Goal: Information Seeking & Learning: Learn about a topic

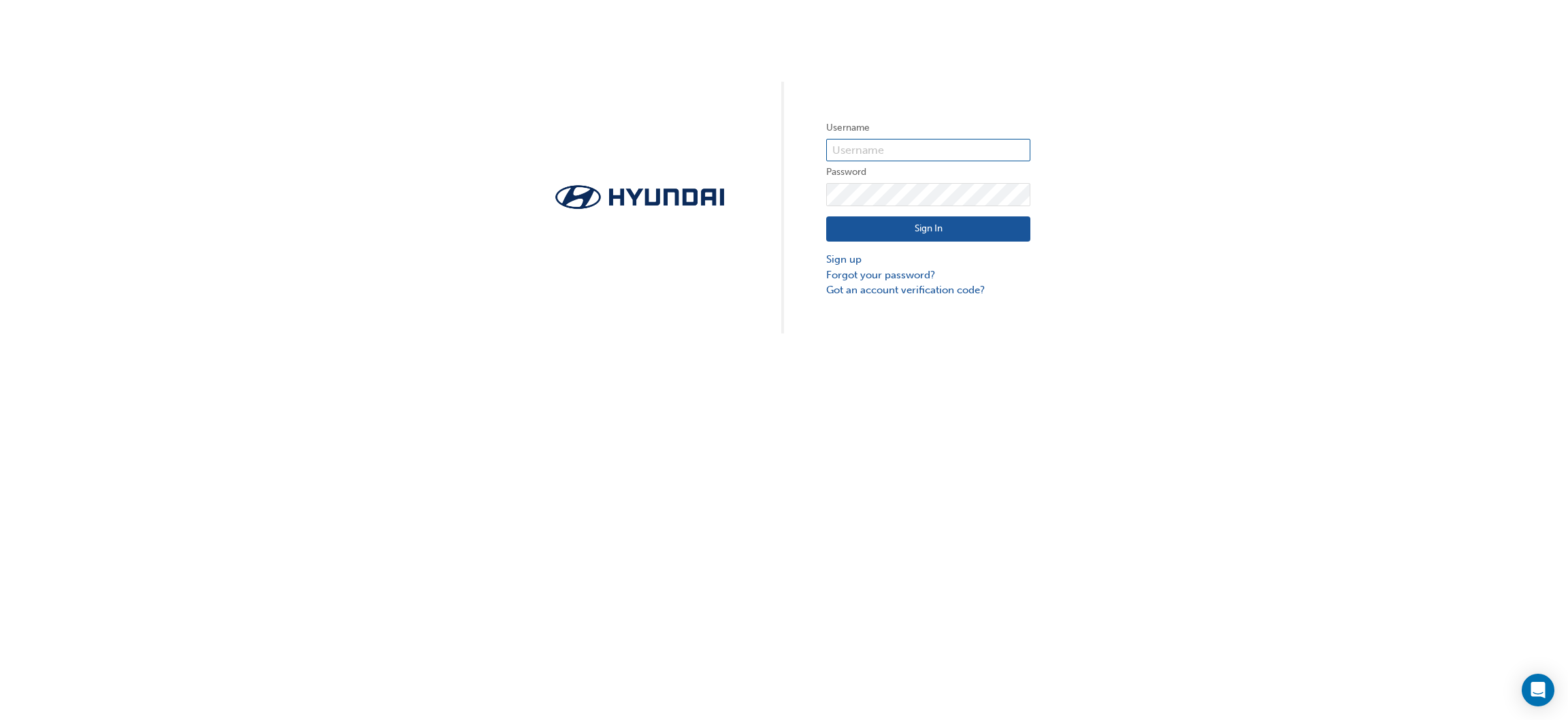
type input "35435"
click at [791, 225] on button "Sign In" at bounding box center [928, 229] width 204 height 26
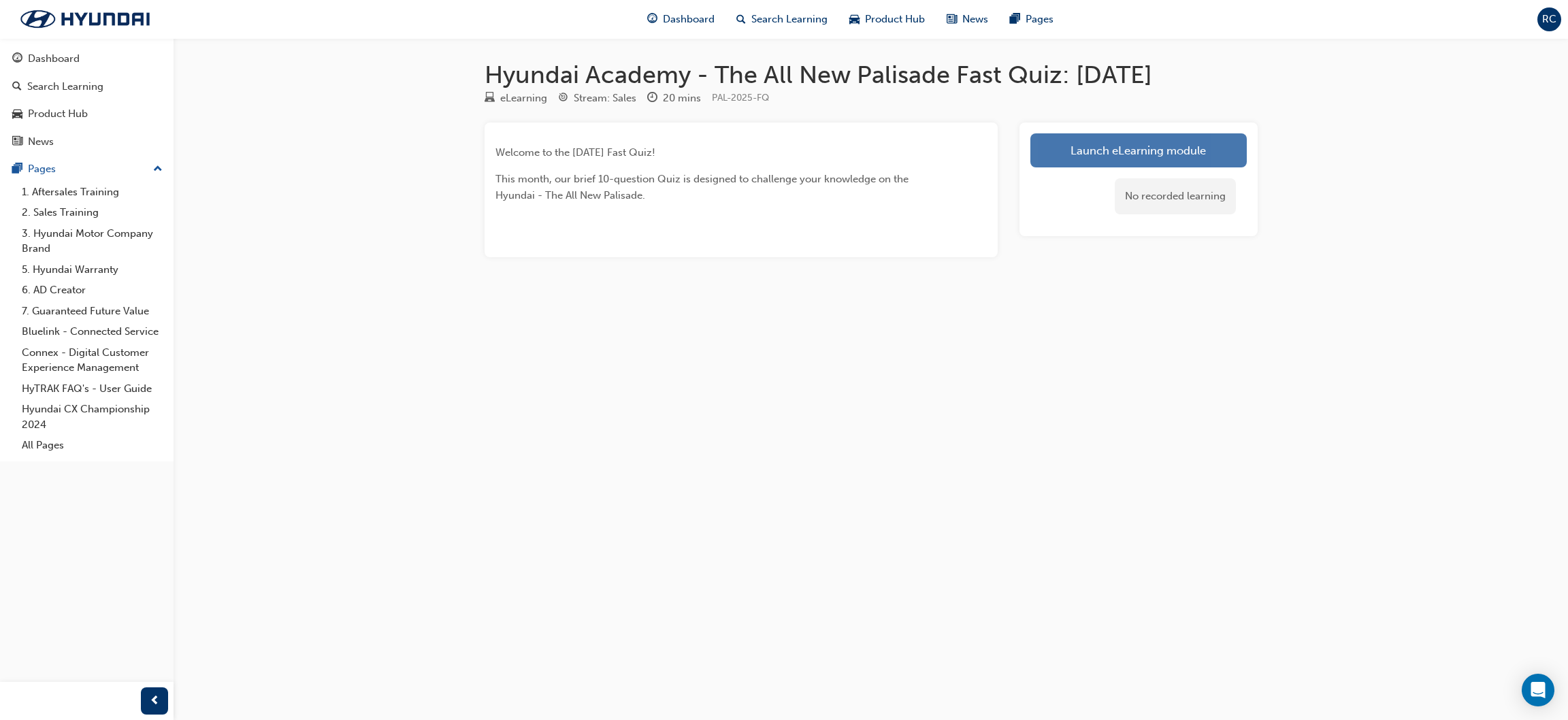
click at [791, 148] on link "Launch eLearning module" at bounding box center [1138, 151] width 216 height 34
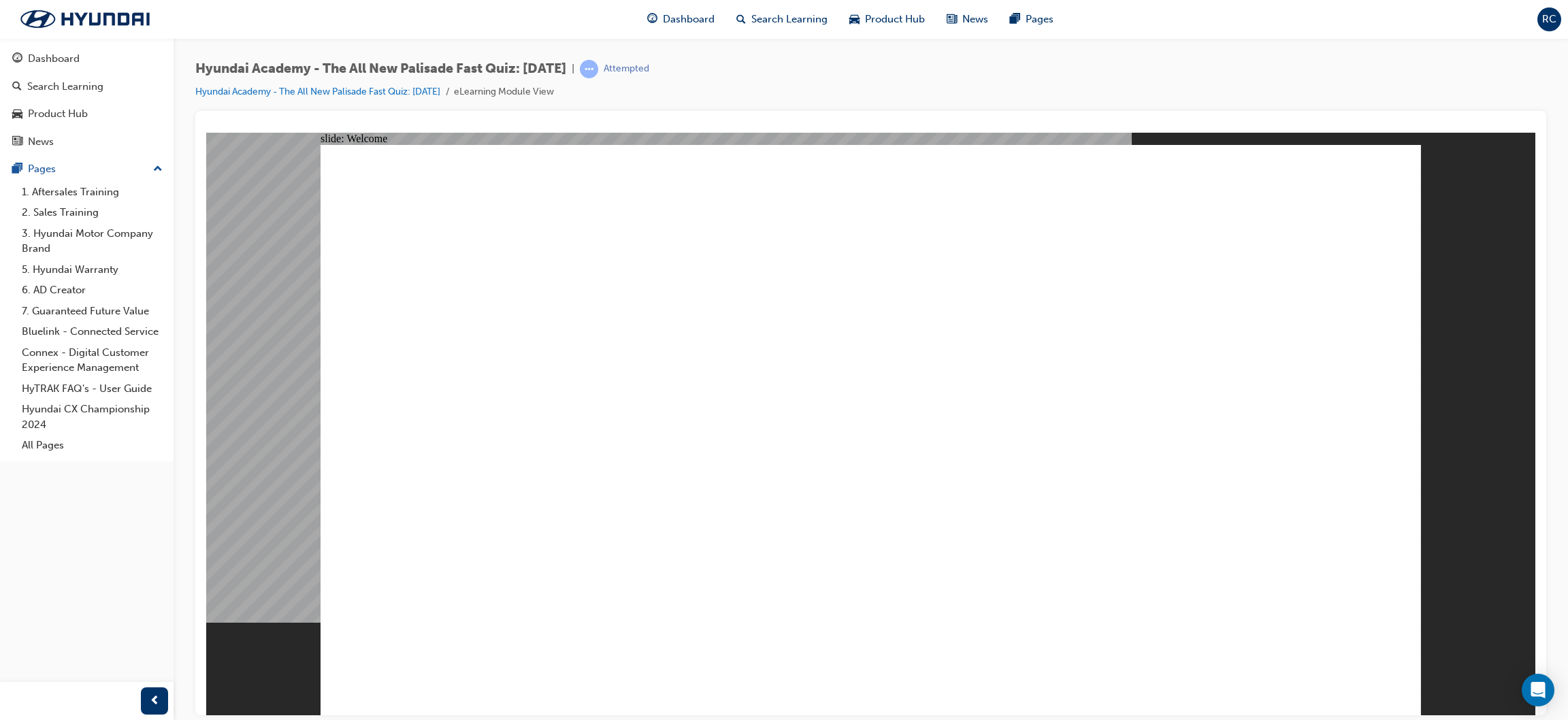
radio input "true"
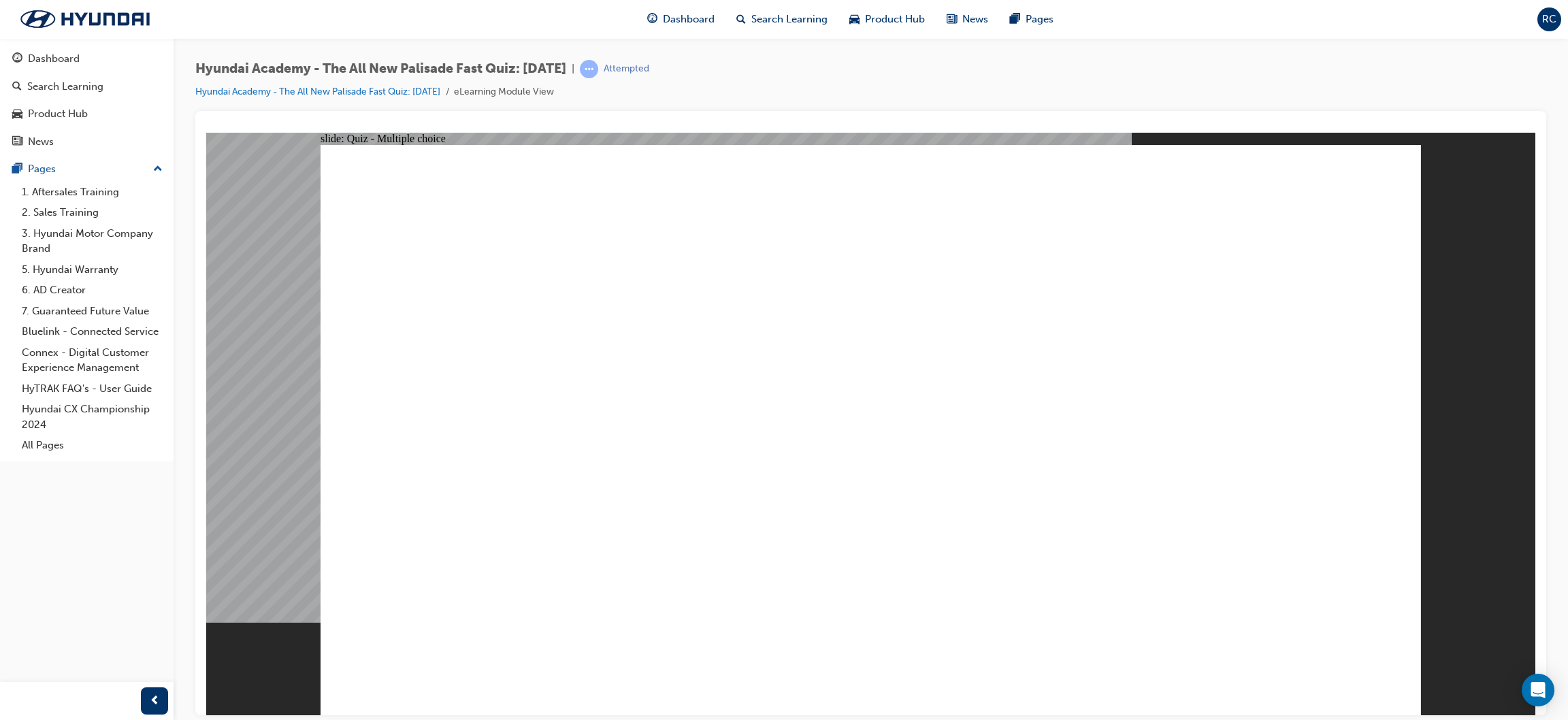
radio input "true"
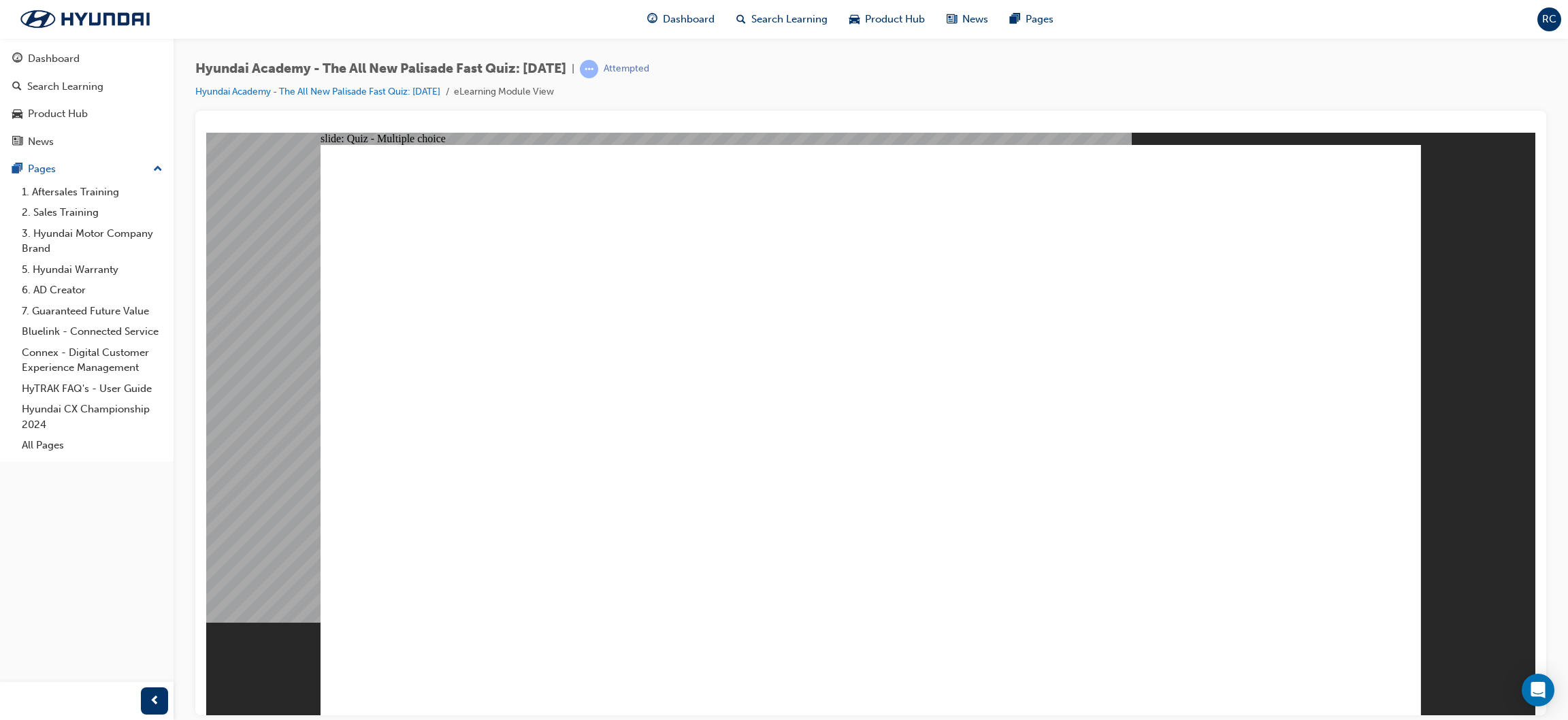
radio input "true"
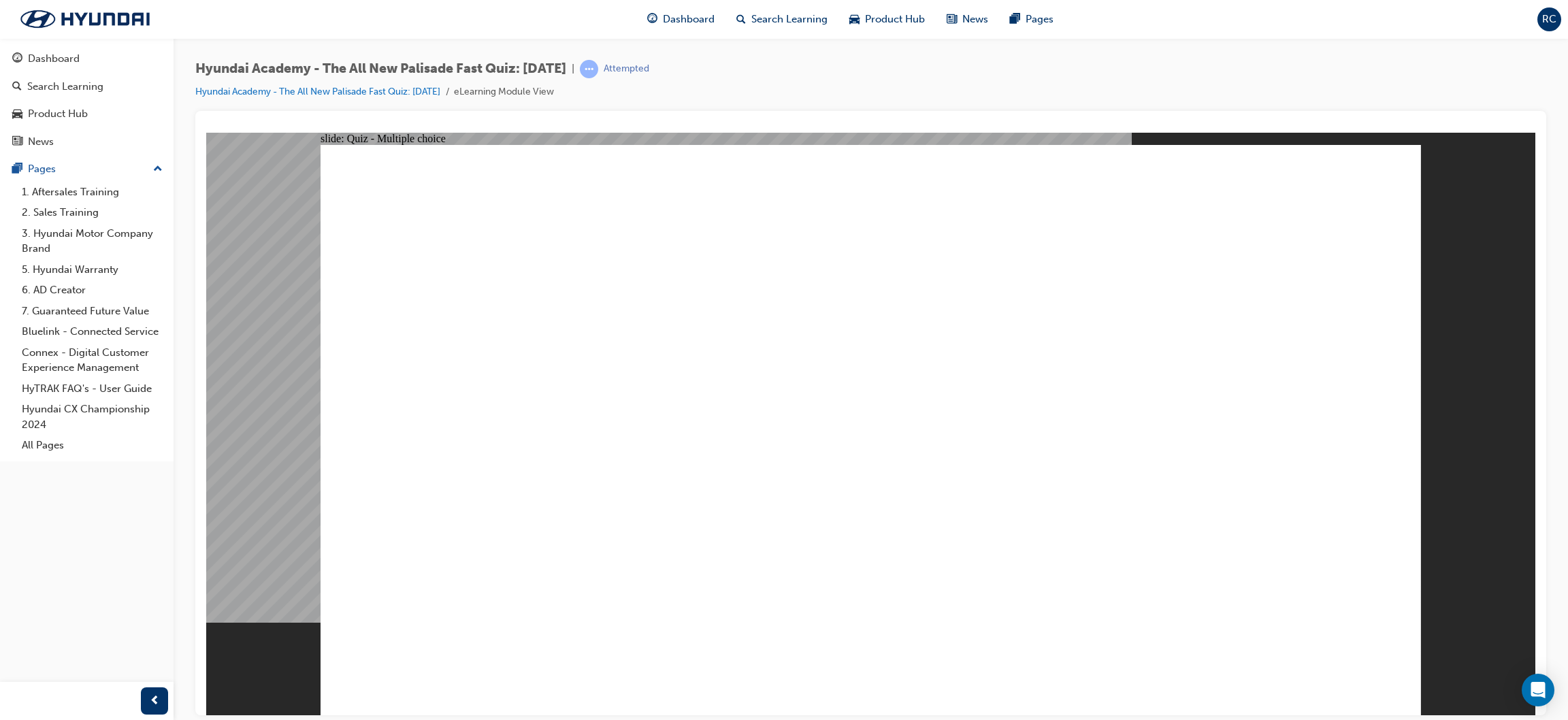
radio input "true"
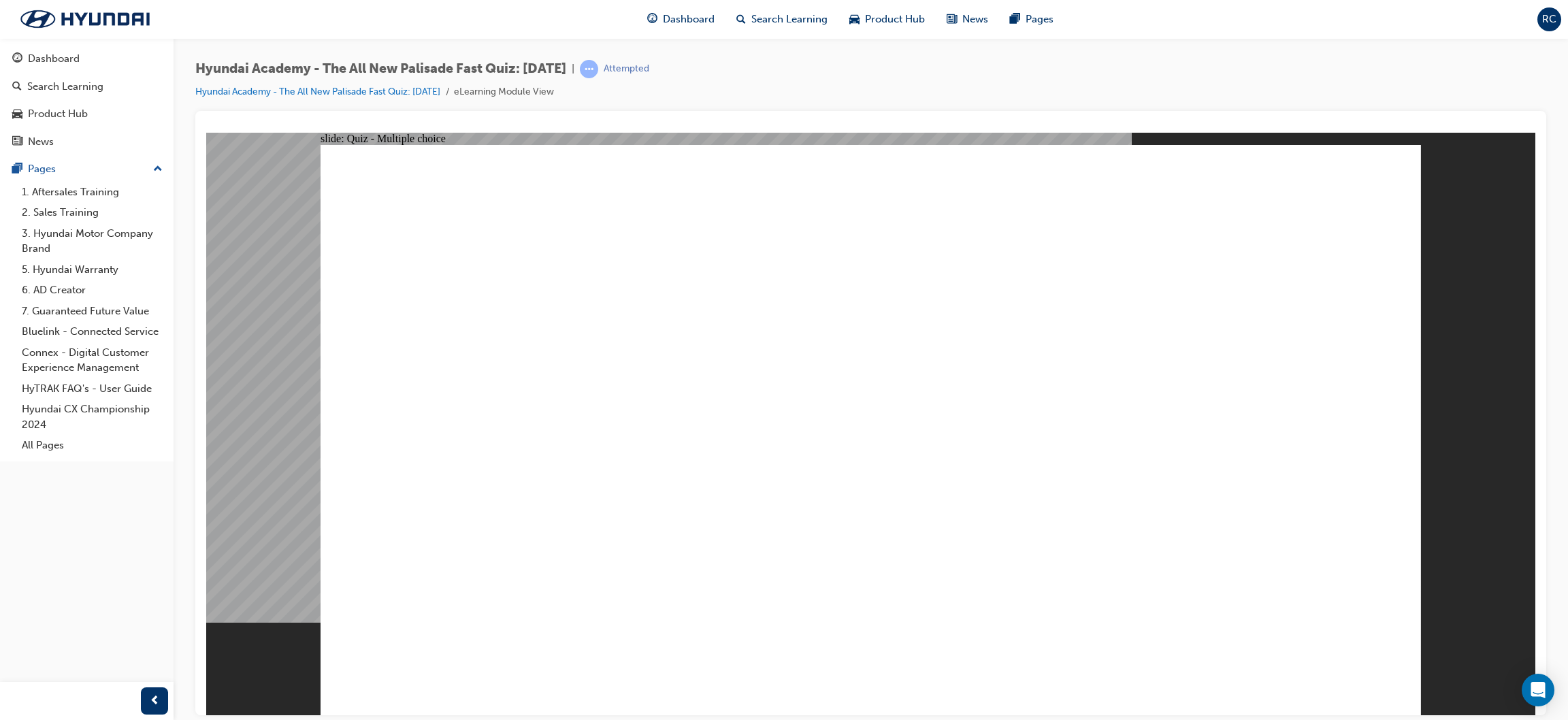
checkbox input "true"
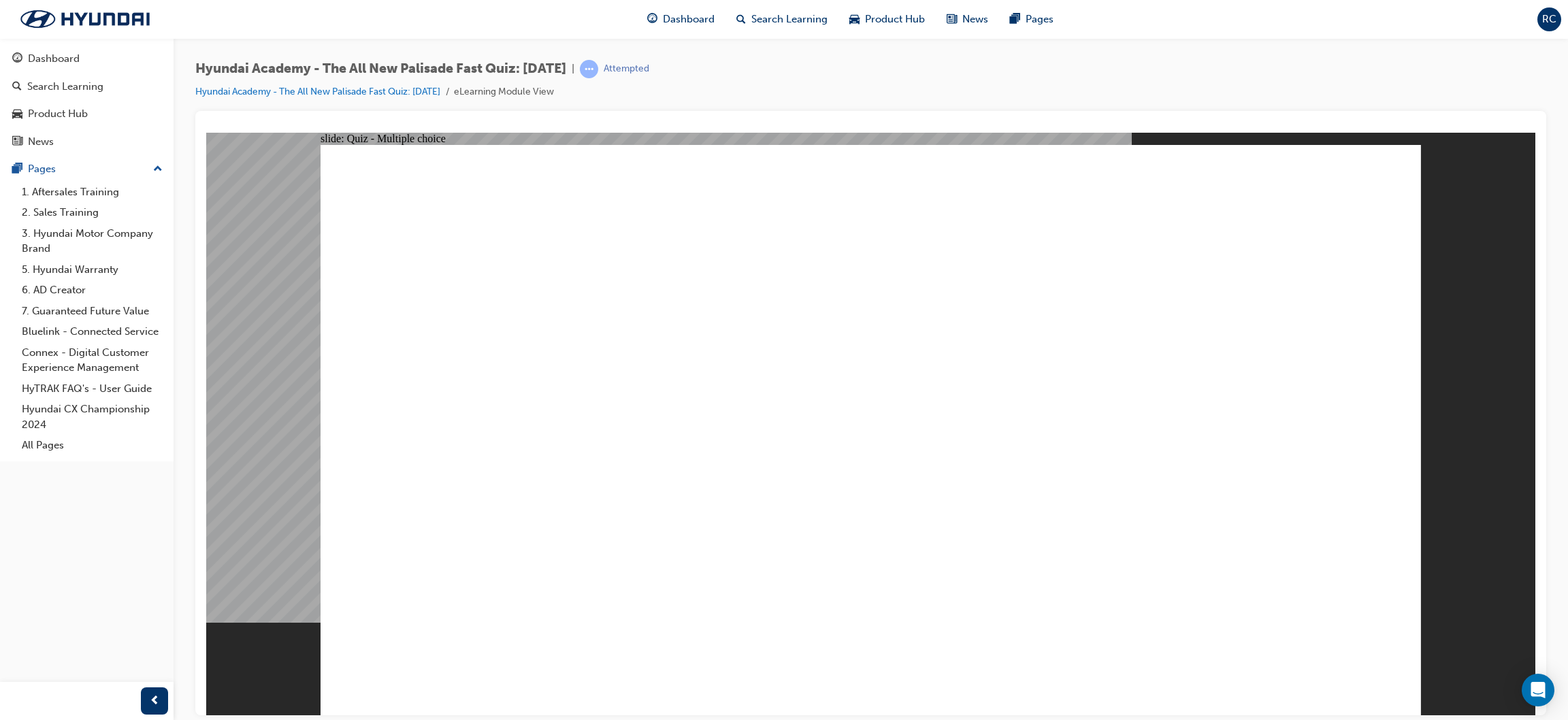
radio input "true"
drag, startPoint x: 919, startPoint y: 526, endPoint x: 904, endPoint y: 524, distance: 15.1
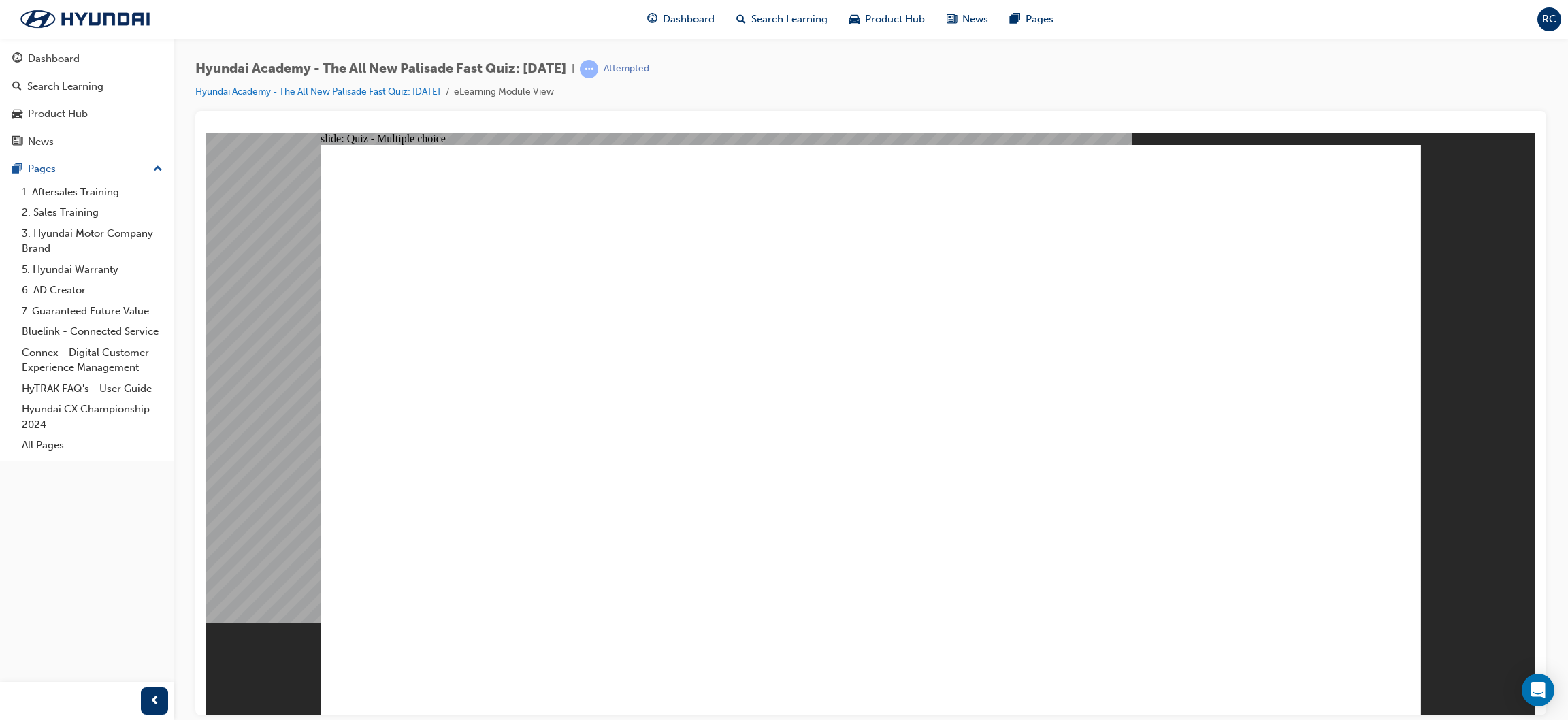
radio input "true"
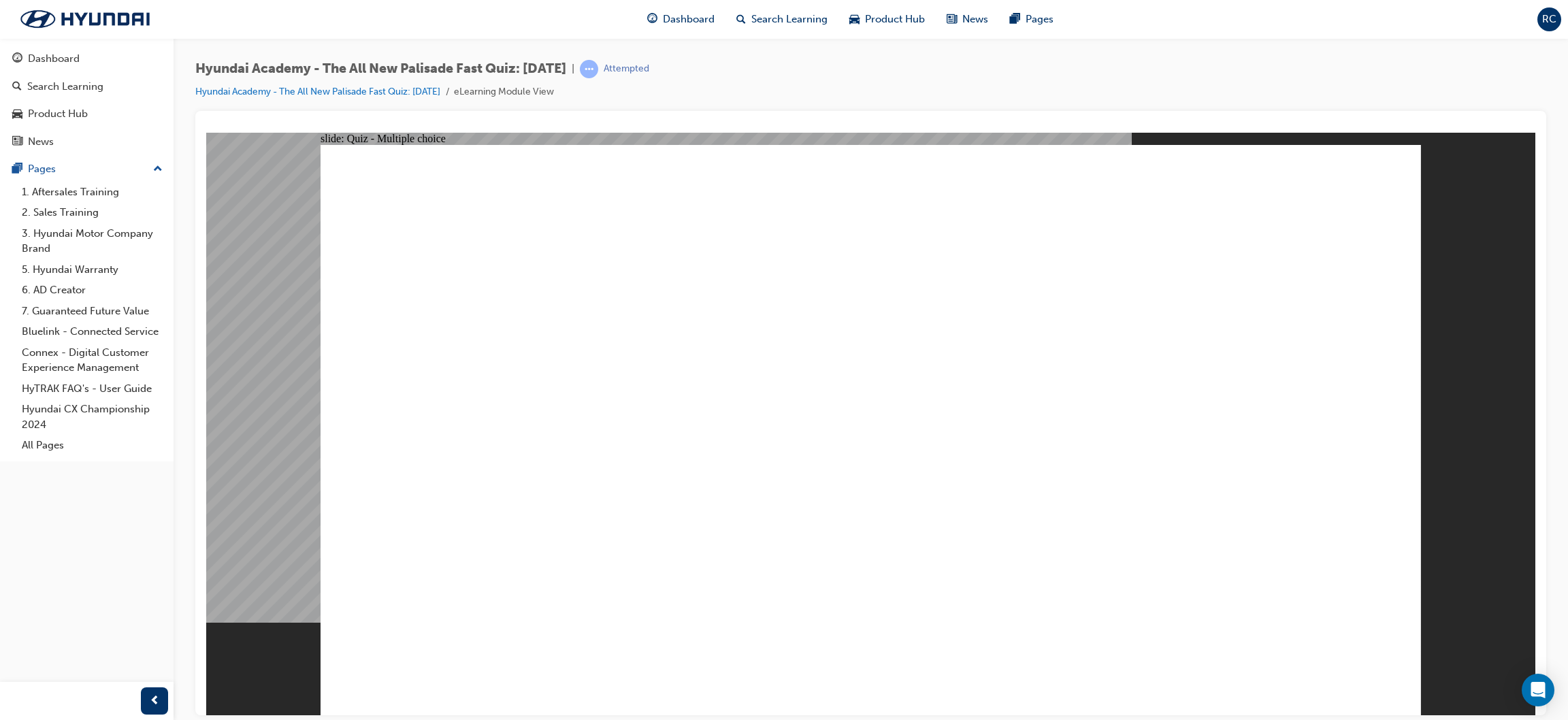
checkbox input "true"
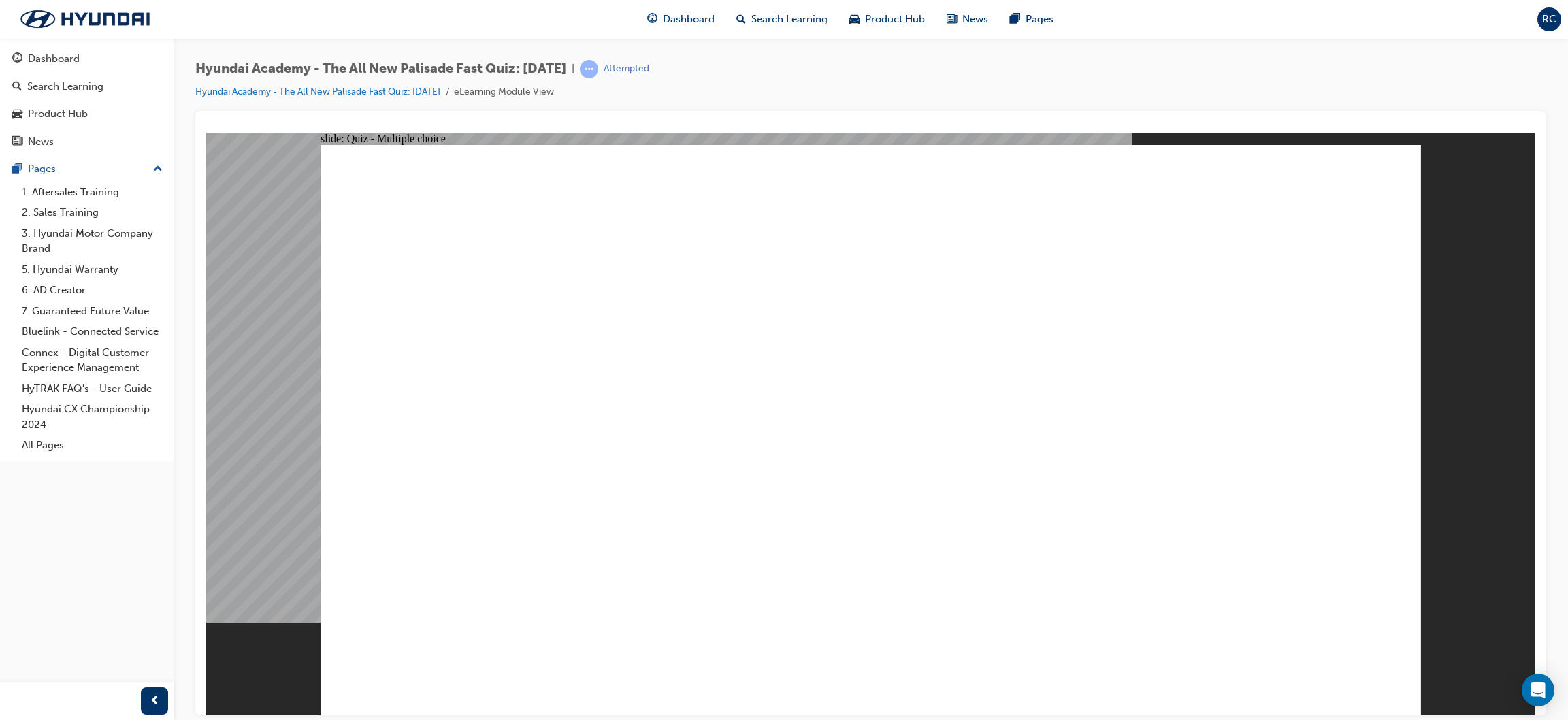
radio input "true"
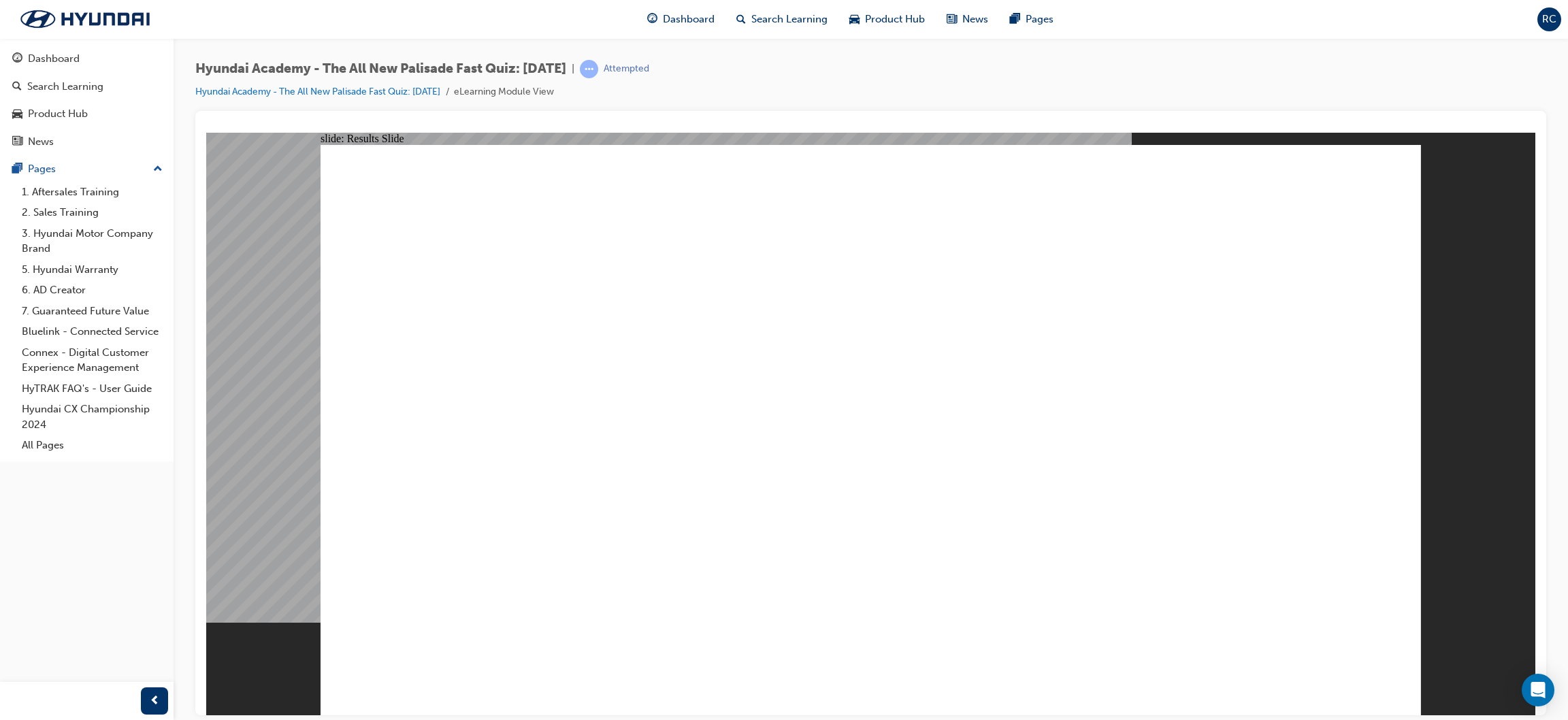
radio input "true"
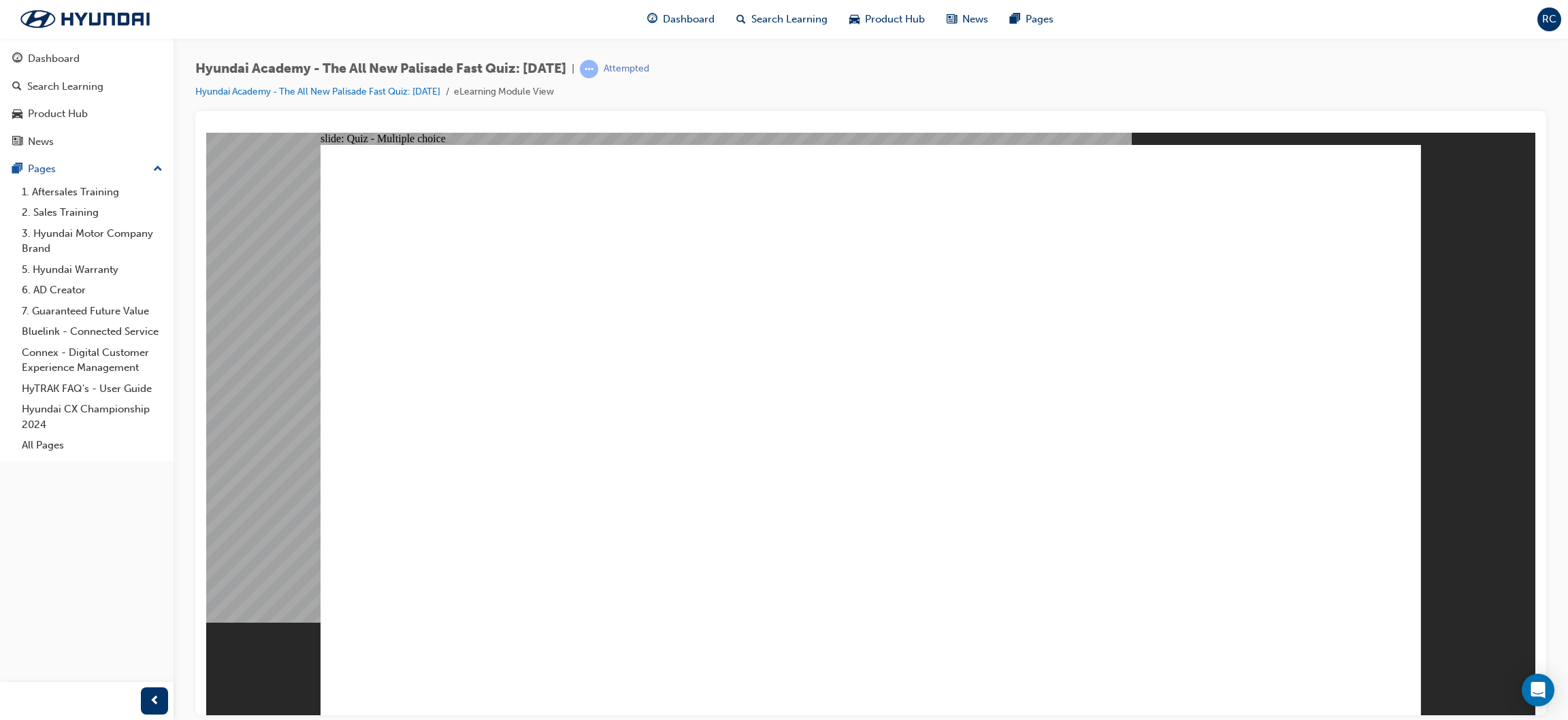
click at [352, 87] on link "Hyundai Academy - The All New Palisade Fast Quiz: [DATE]" at bounding box center [318, 91] width 245 height 11
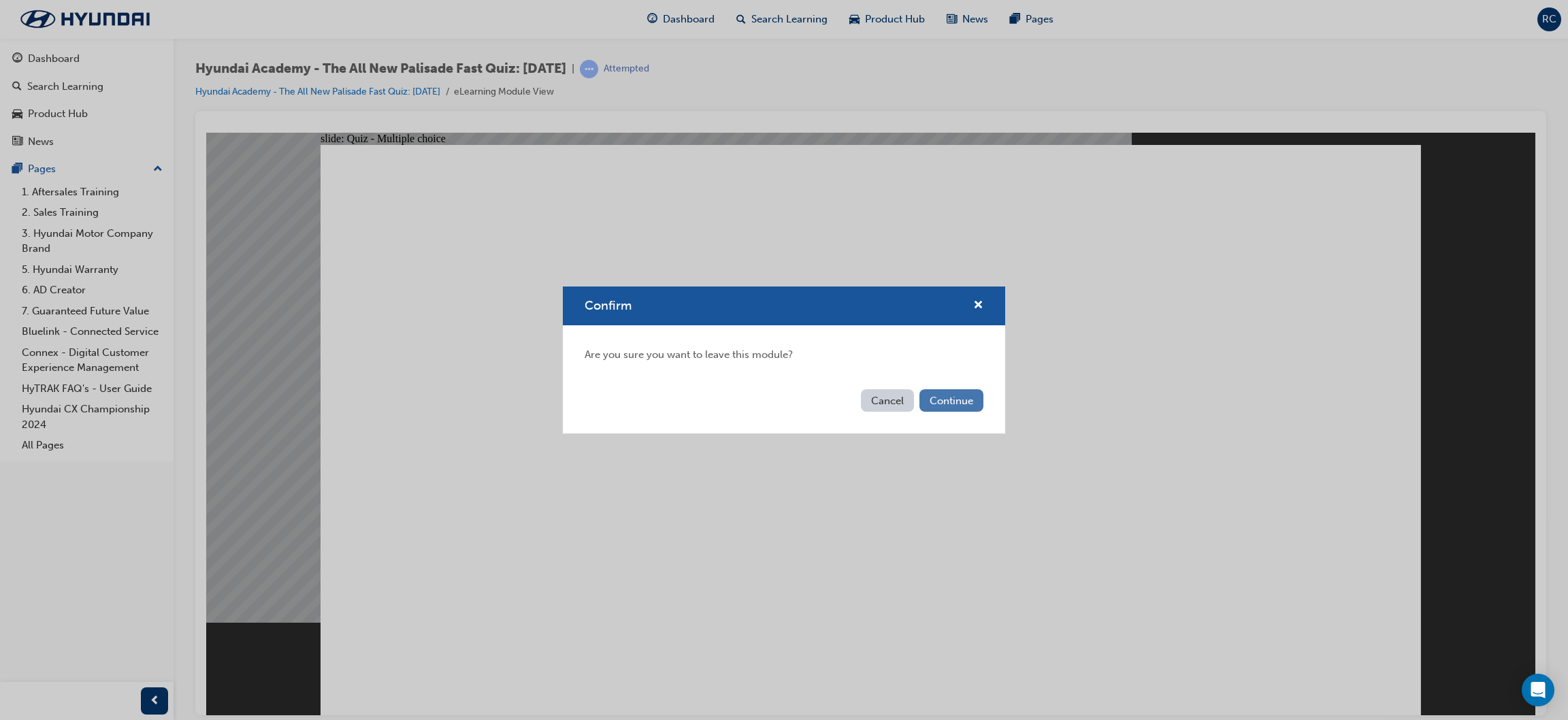
click at [791, 403] on button "Continue" at bounding box center [952, 400] width 64 height 22
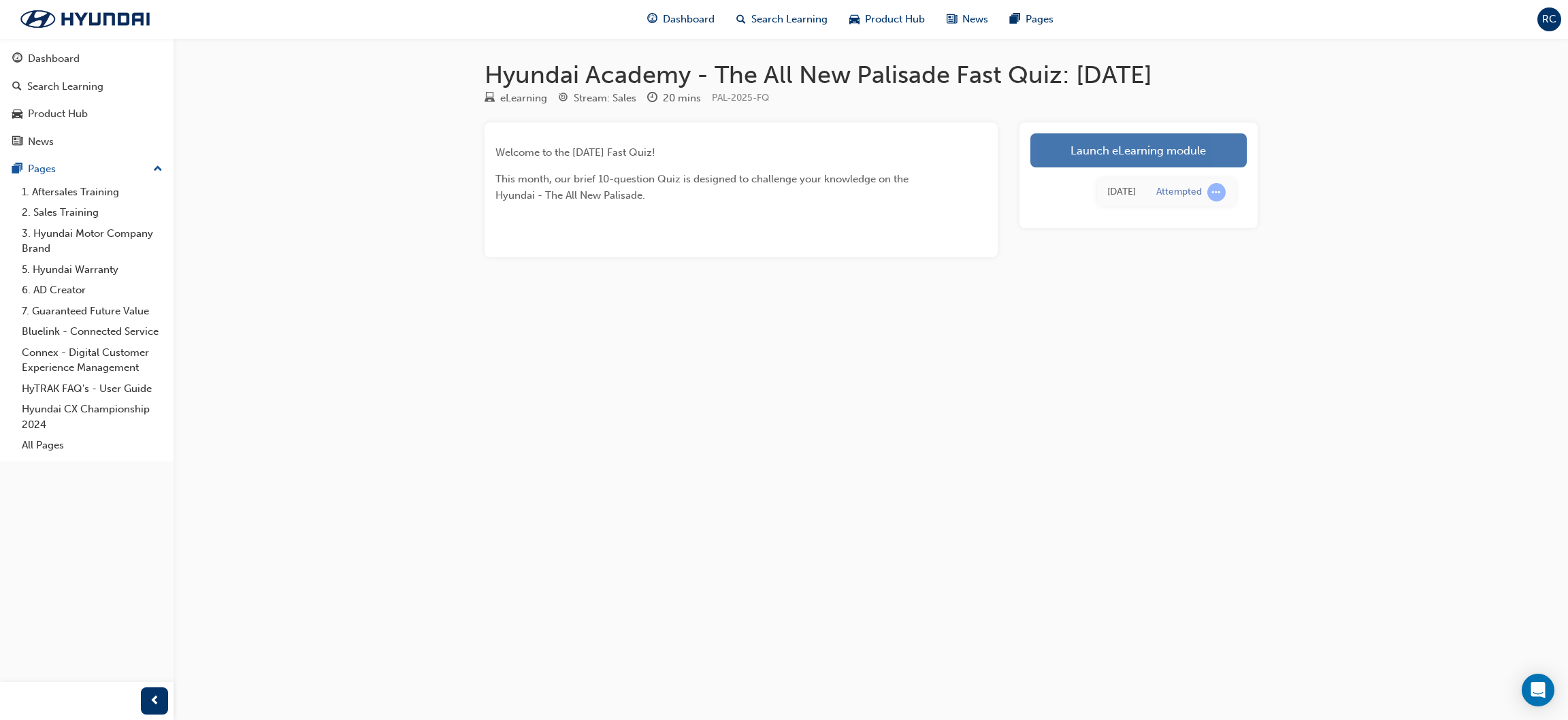
click at [791, 137] on link "Launch eLearning module" at bounding box center [1138, 151] width 216 height 34
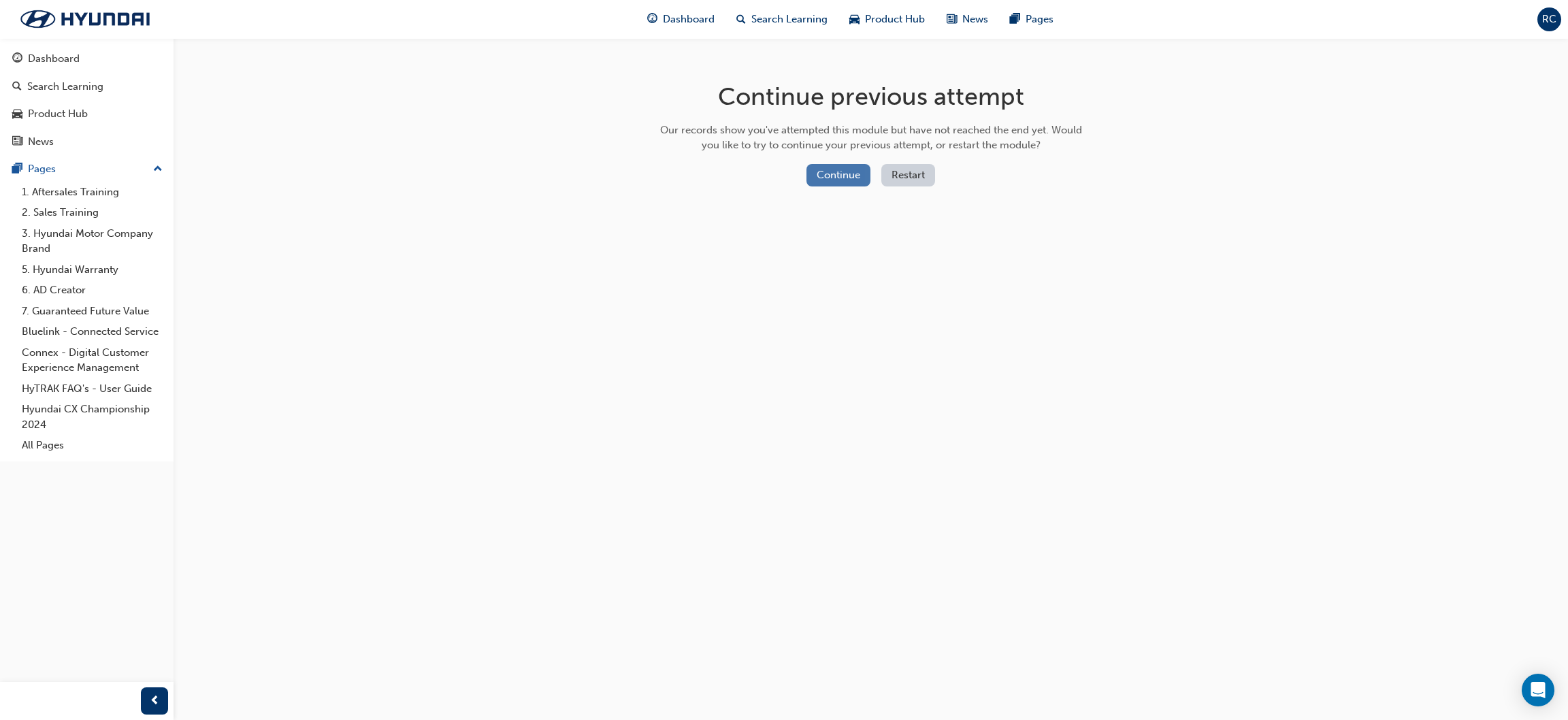
click at [791, 166] on button "Continue" at bounding box center [838, 175] width 64 height 22
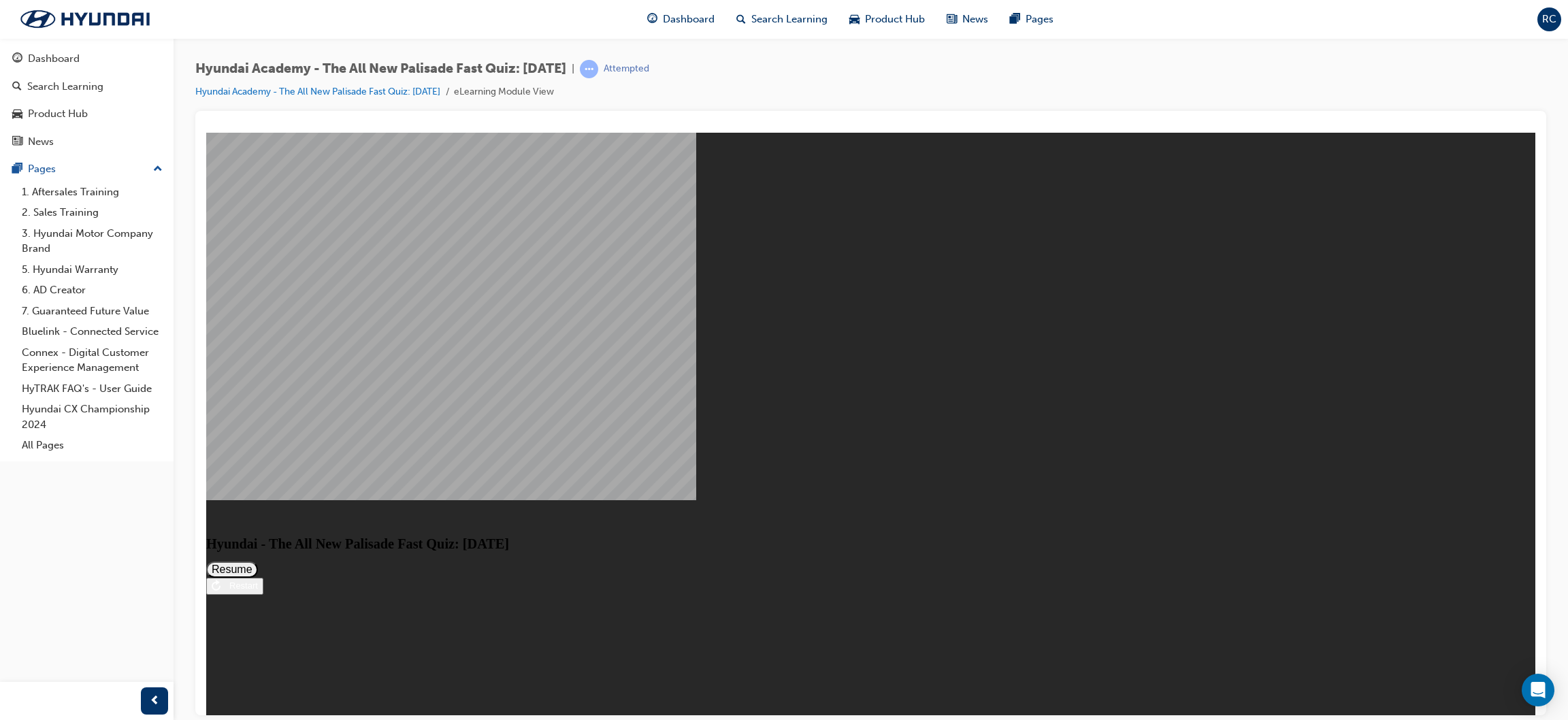
click at [258, 561] on button "Resume" at bounding box center [232, 568] width 51 height 16
